Goal: Find specific page/section: Find specific page/section

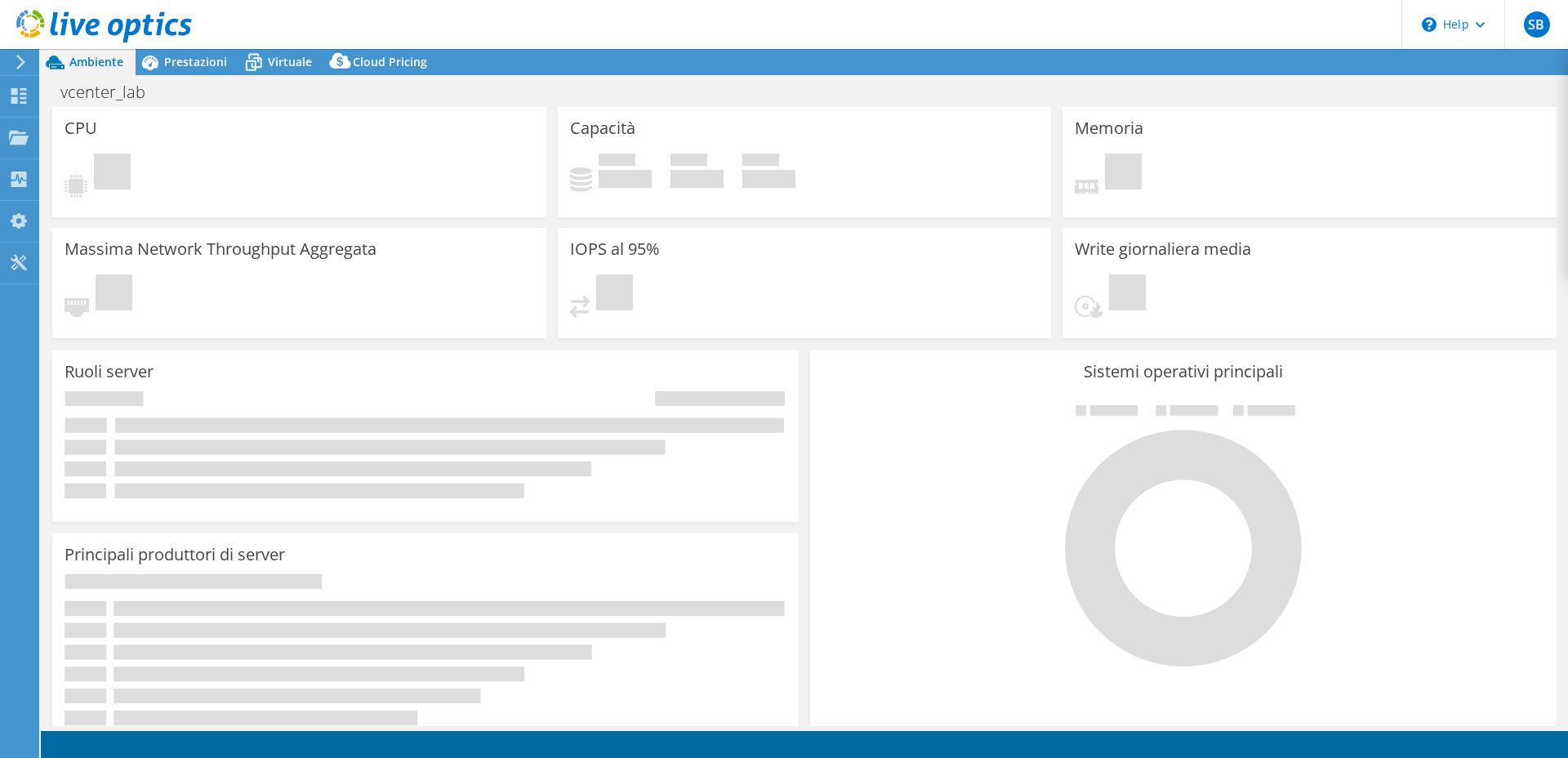
select select "USD"
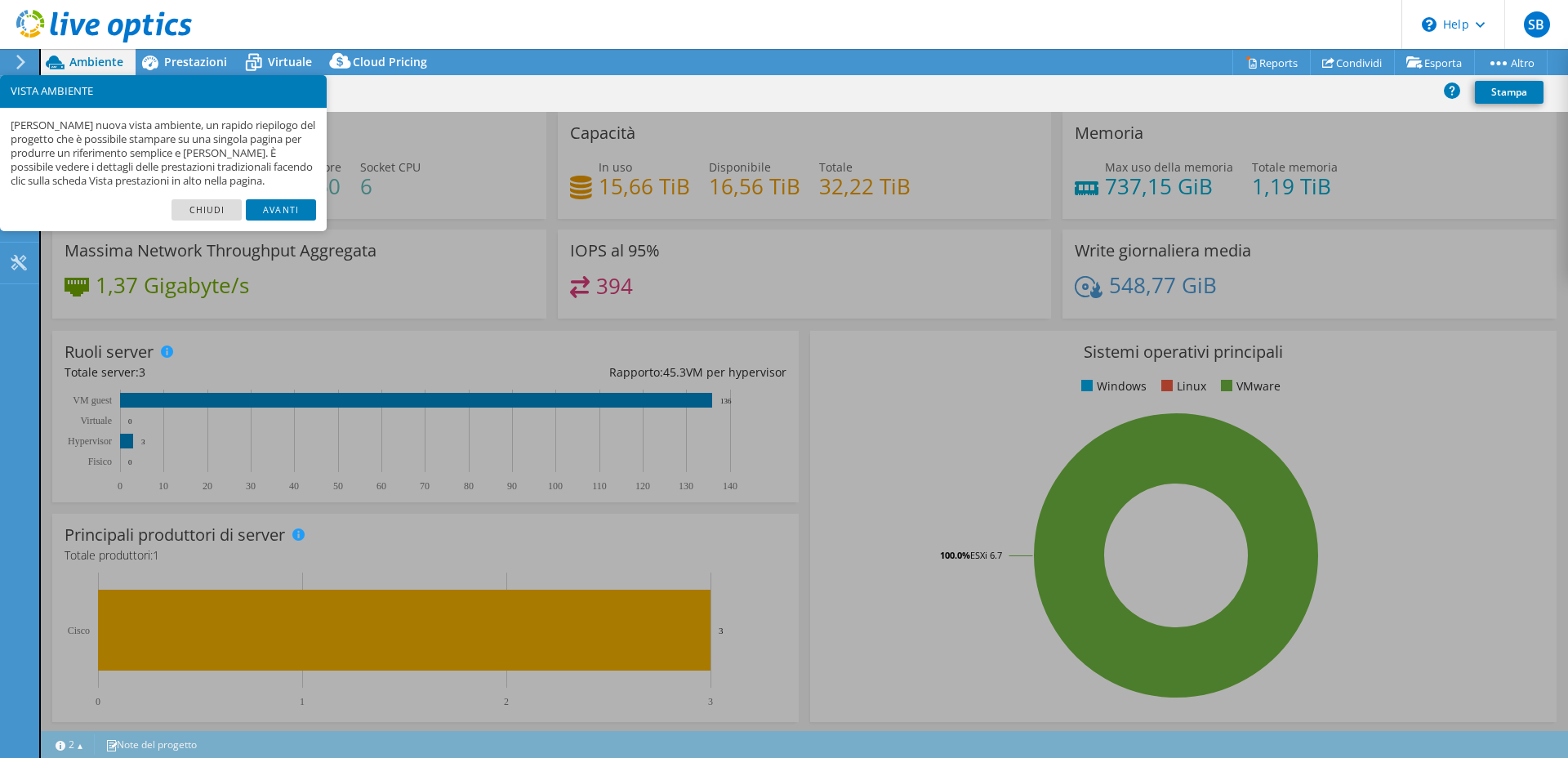
click at [218, 212] on link "Chiudi" at bounding box center [206, 210] width 71 height 21
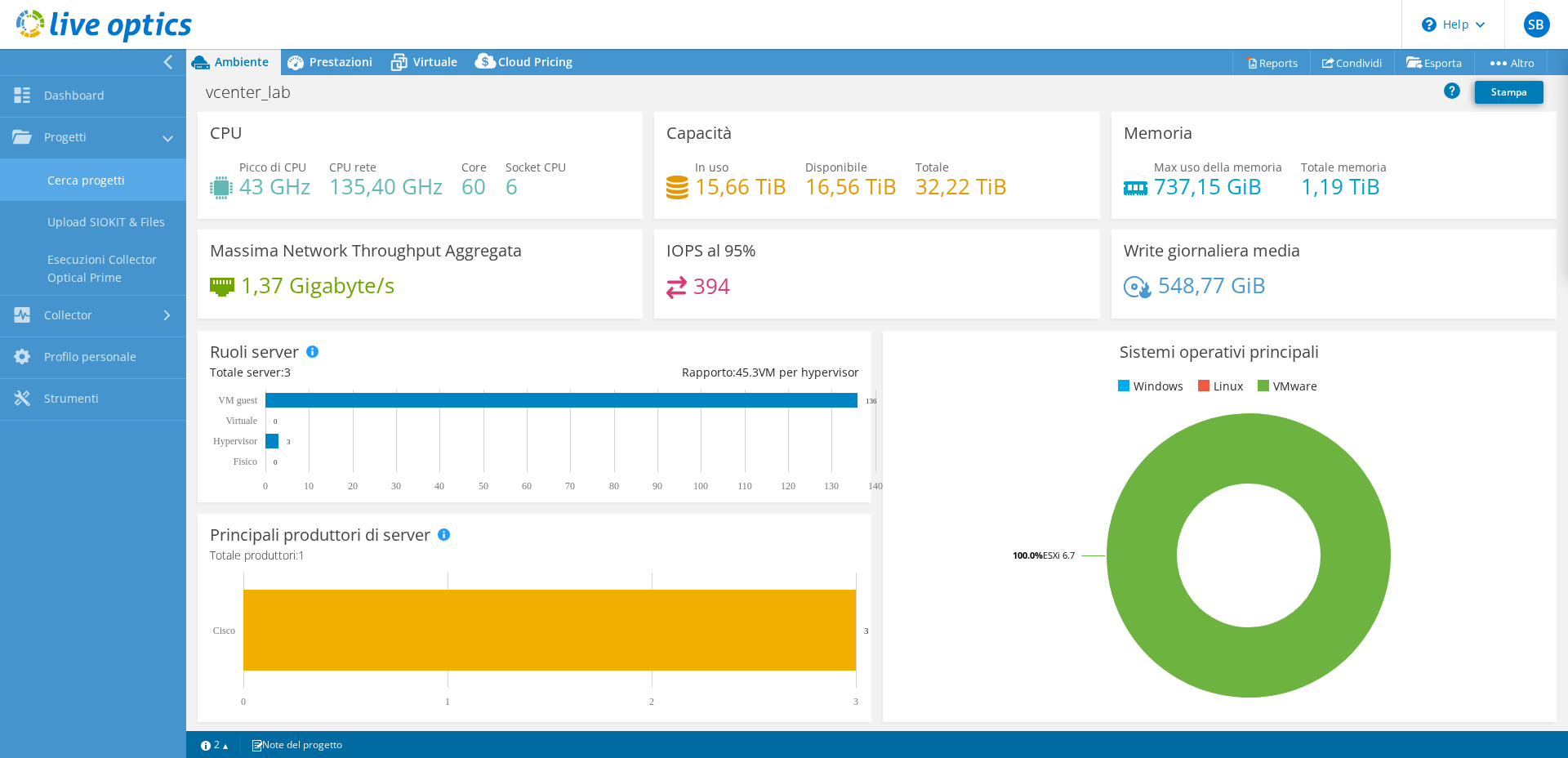
click at [71, 176] on link "Cerca progetti" at bounding box center [93, 179] width 186 height 41
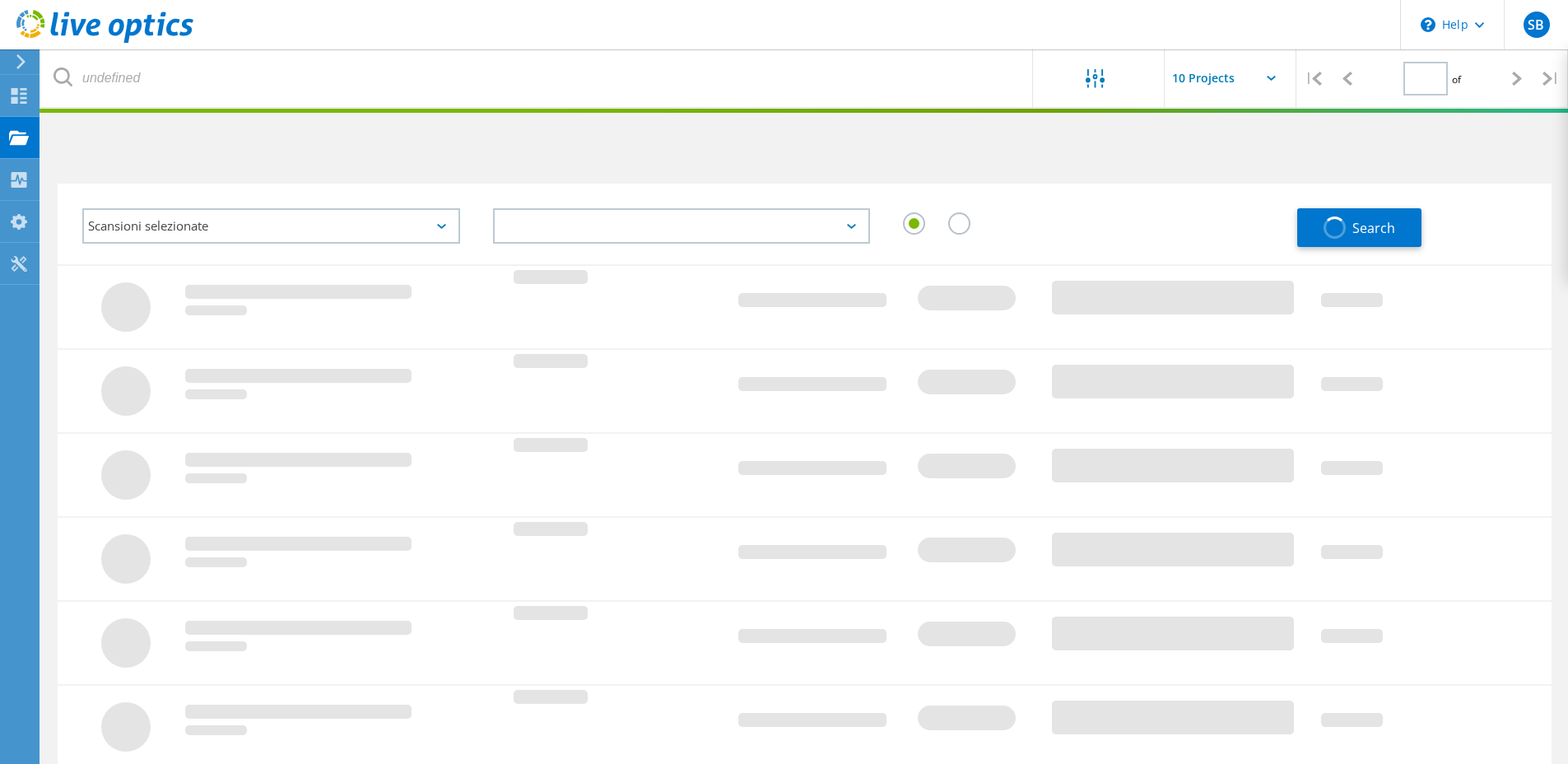
type input "1"
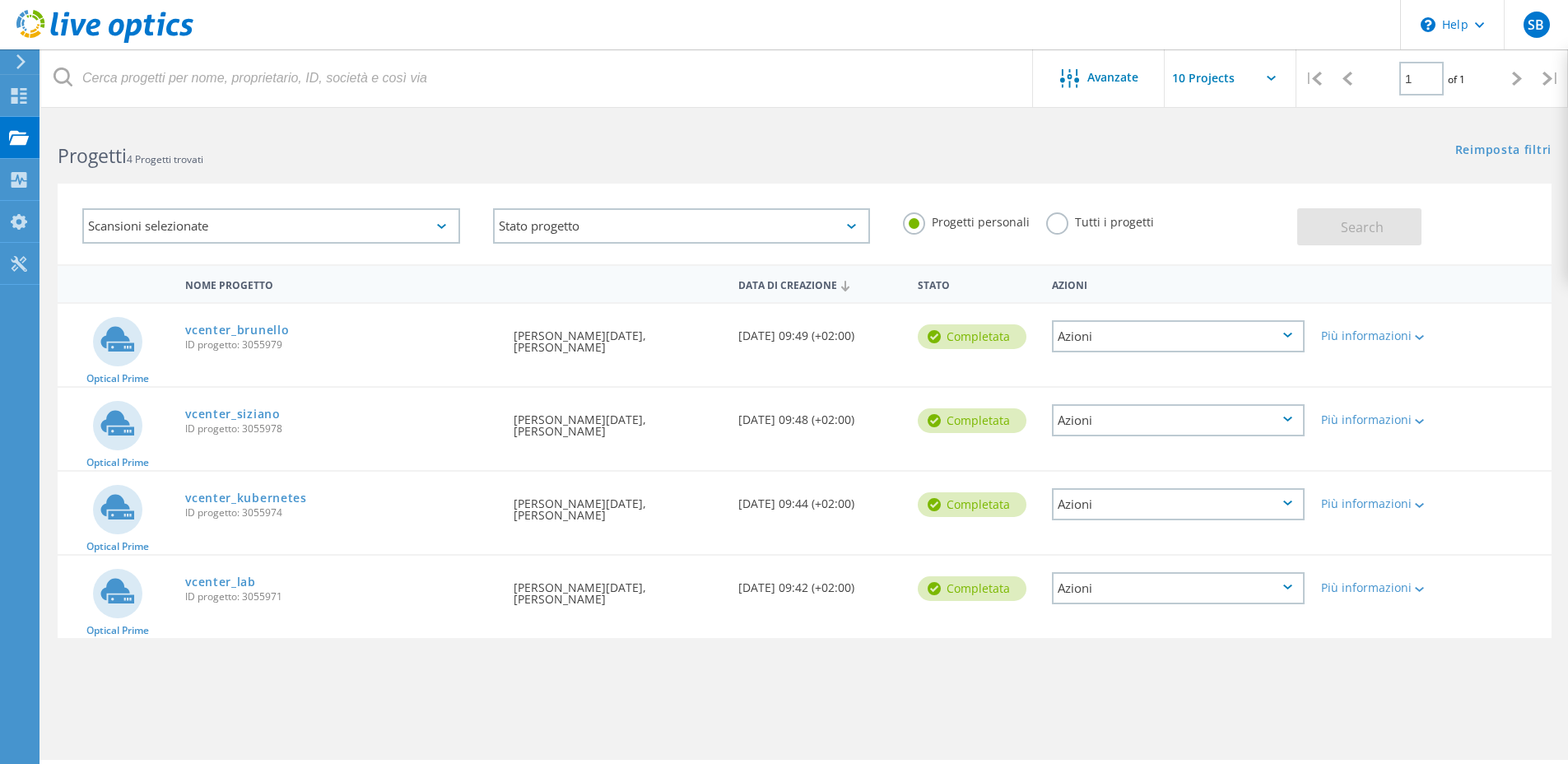
scroll to position [1, 0]
click at [227, 334] on link "vcenter_brunello" at bounding box center [237, 329] width 104 height 12
